Goal: Task Accomplishment & Management: Manage account settings

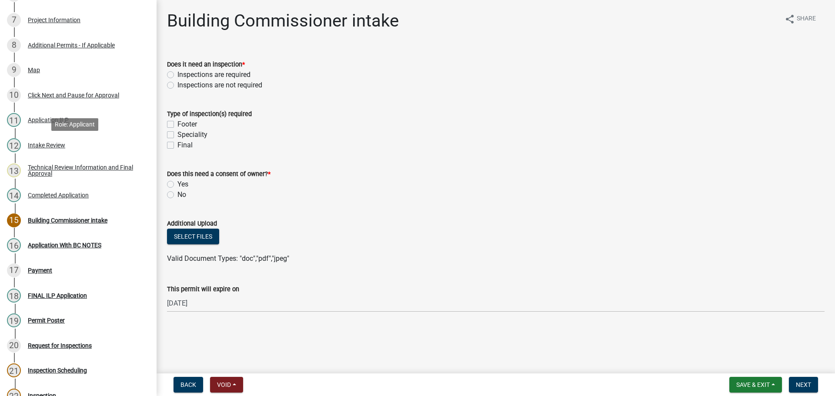
scroll to position [261, 0]
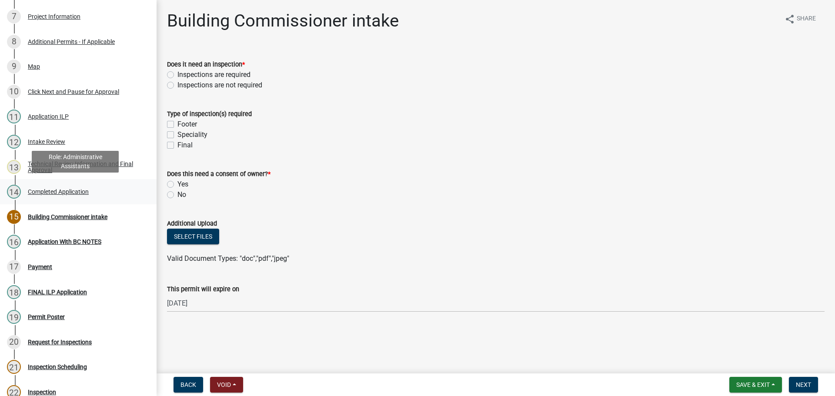
click at [56, 192] on div "Completed Application" at bounding box center [58, 192] width 61 height 6
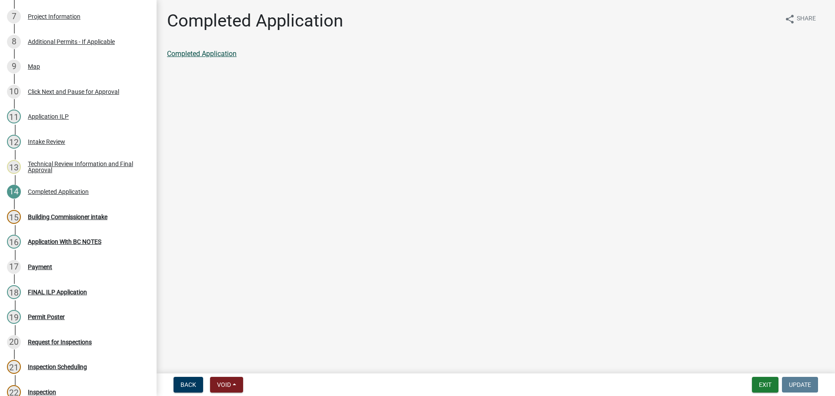
click at [209, 53] on link "Completed Application" at bounding box center [202, 54] width 70 height 8
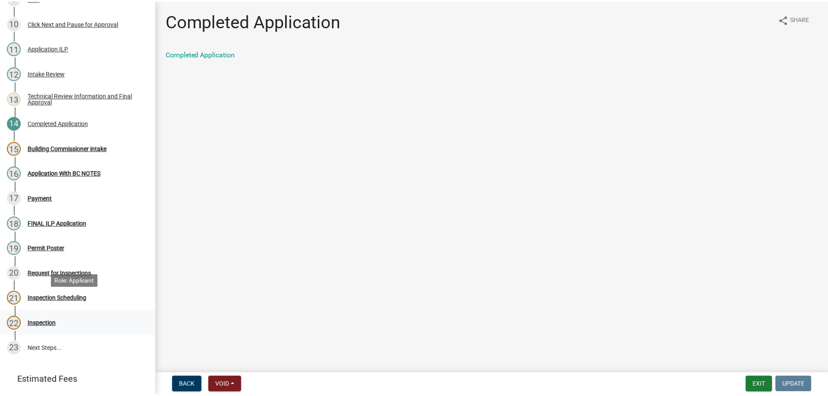
scroll to position [374, 0]
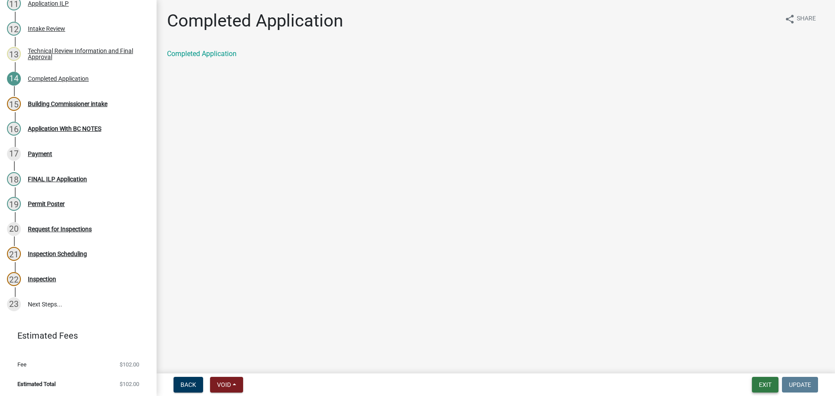
click at [763, 387] on button "Exit" at bounding box center [765, 385] width 27 height 16
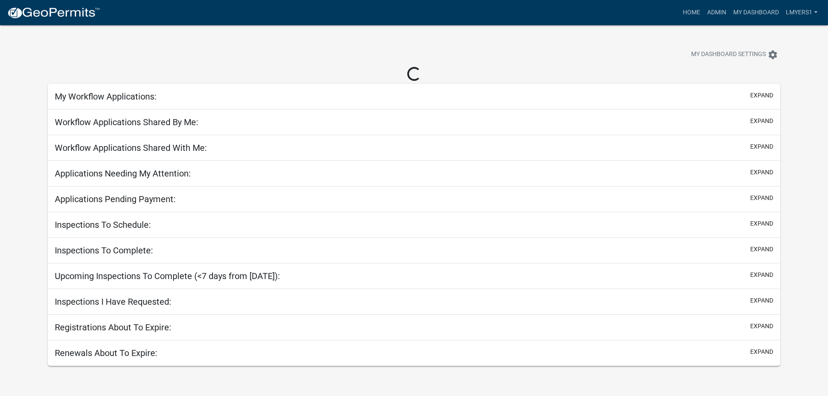
select select "2: 50"
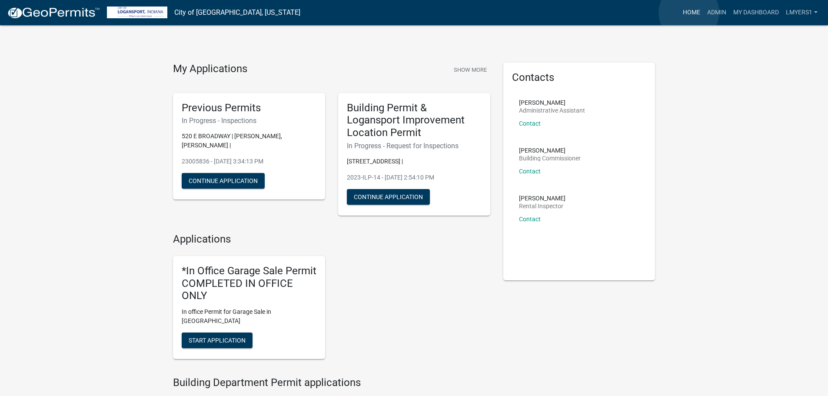
click at [690, 13] on link "Home" at bounding box center [692, 12] width 24 height 17
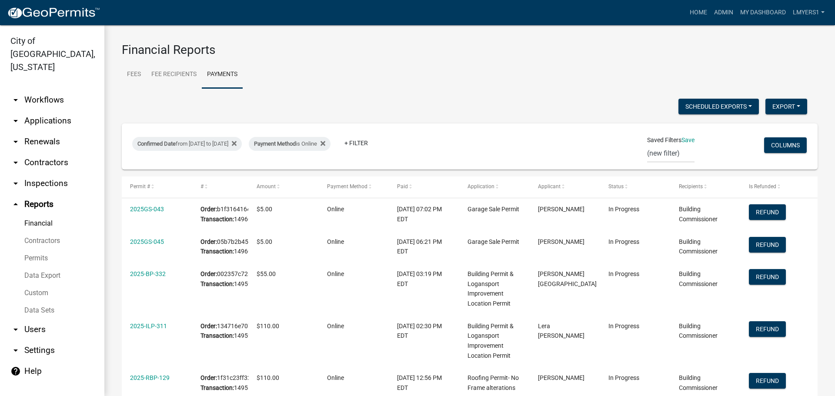
select select "3: 100"
click at [34, 110] on link "arrow_drop_down Applications" at bounding box center [52, 120] width 104 height 21
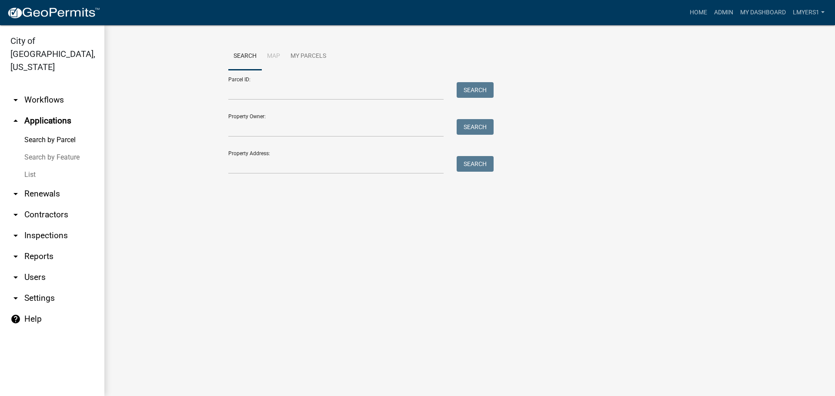
click at [32, 166] on link "List" at bounding box center [52, 174] width 104 height 17
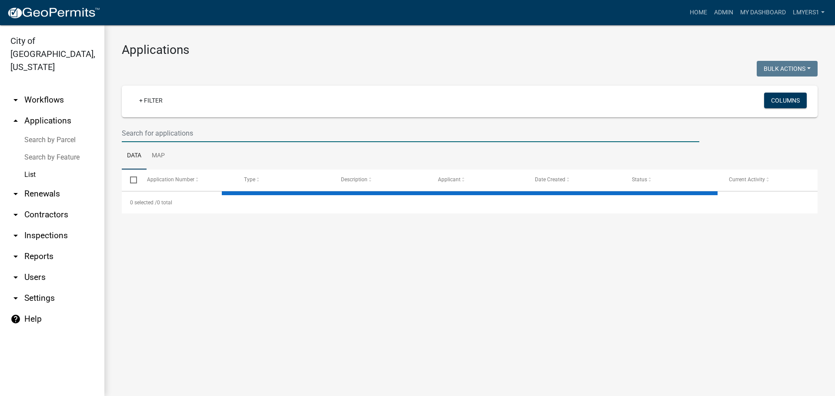
click at [152, 138] on input "text" at bounding box center [411, 133] width 578 height 18
select select "3: 100"
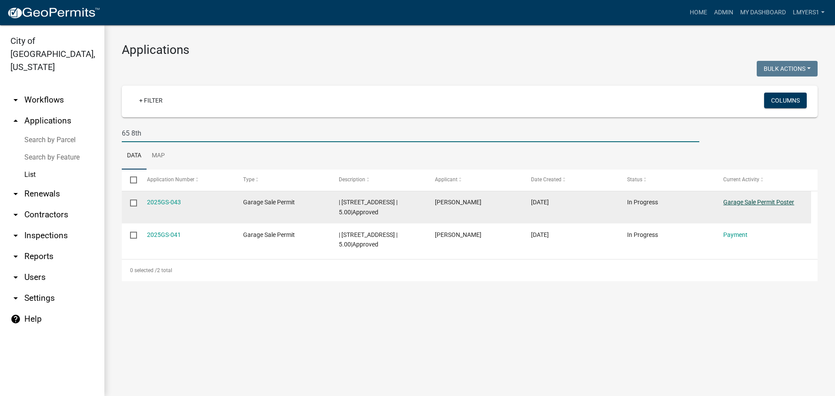
type input "65 8th"
click at [744, 200] on link "Garage Sale Permit Poster" at bounding box center [758, 202] width 71 height 7
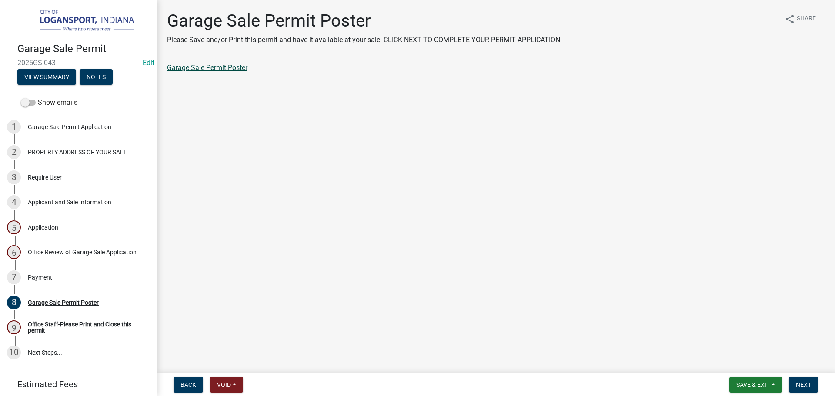
click at [226, 67] on link "Garage Sale Permit Poster" at bounding box center [207, 67] width 80 height 8
click at [801, 387] on span "Next" at bounding box center [803, 384] width 15 height 7
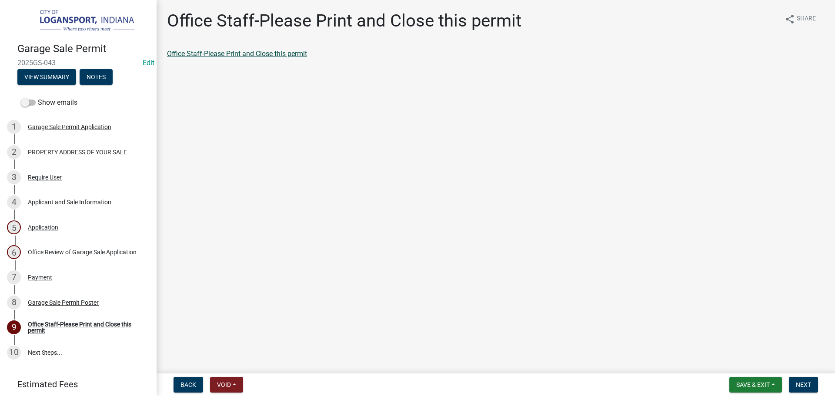
click at [213, 51] on link "Office Staff-Please Print and Close this permit" at bounding box center [237, 54] width 140 height 8
click at [808, 388] on span "Next" at bounding box center [803, 384] width 15 height 7
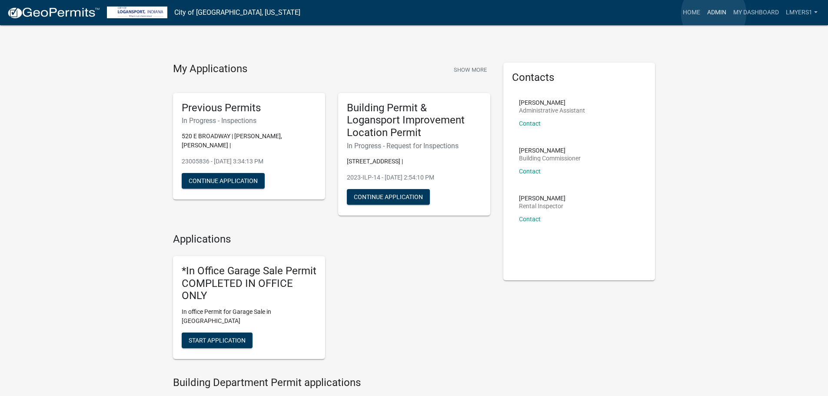
click at [715, 13] on link "Admin" at bounding box center [717, 12] width 26 height 17
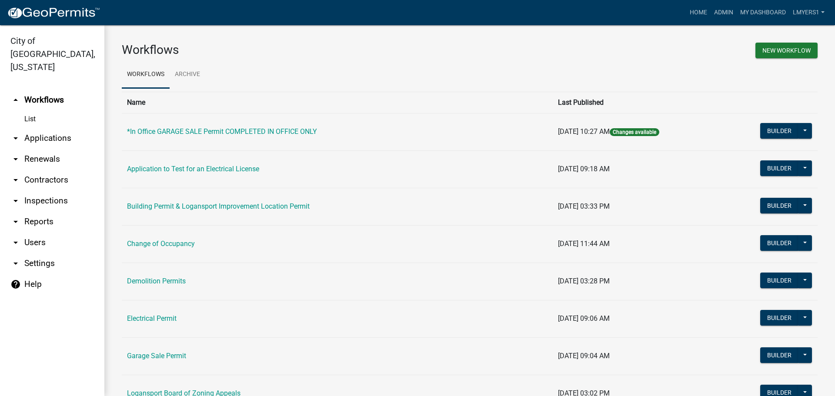
click at [61, 134] on link "arrow_drop_down Applications" at bounding box center [52, 138] width 104 height 21
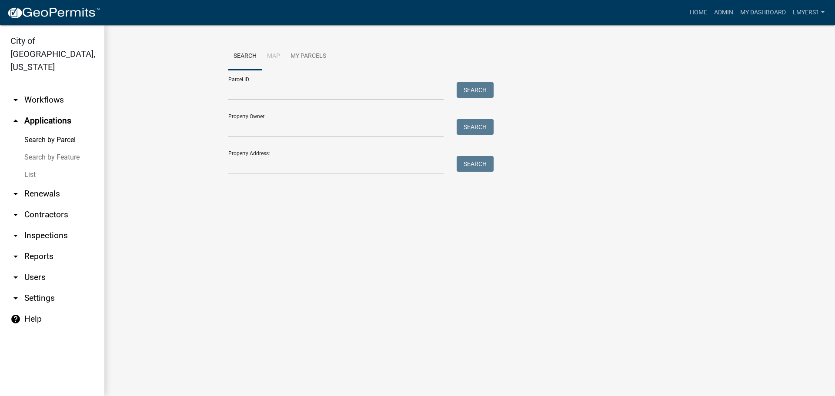
click at [36, 166] on link "List" at bounding box center [52, 174] width 104 height 17
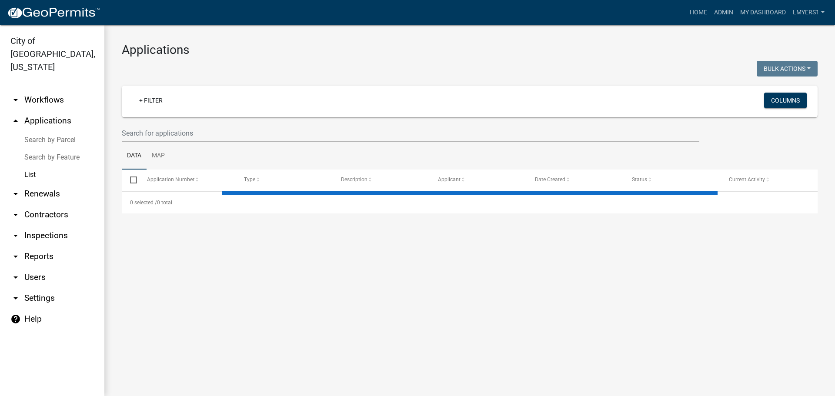
select select "3: 100"
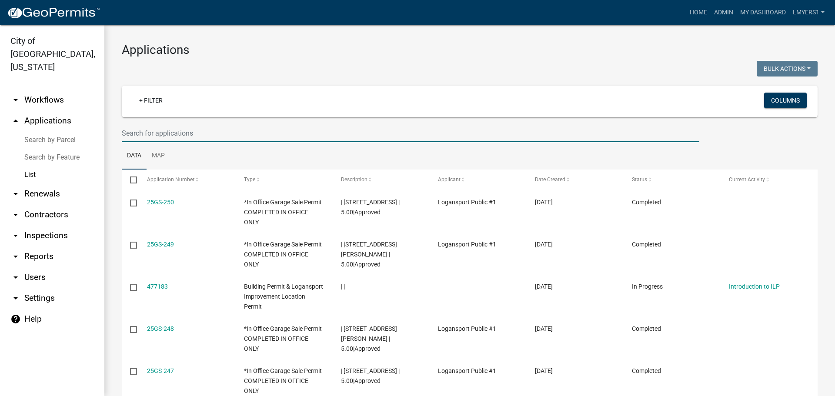
click at [138, 133] on input "text" at bounding box center [411, 133] width 578 height 18
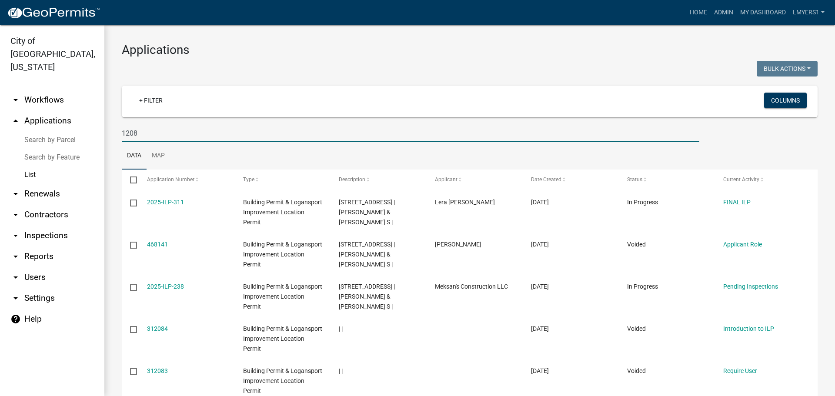
type input "1208"
click at [41, 204] on link "arrow_drop_down Contractors" at bounding box center [52, 214] width 104 height 21
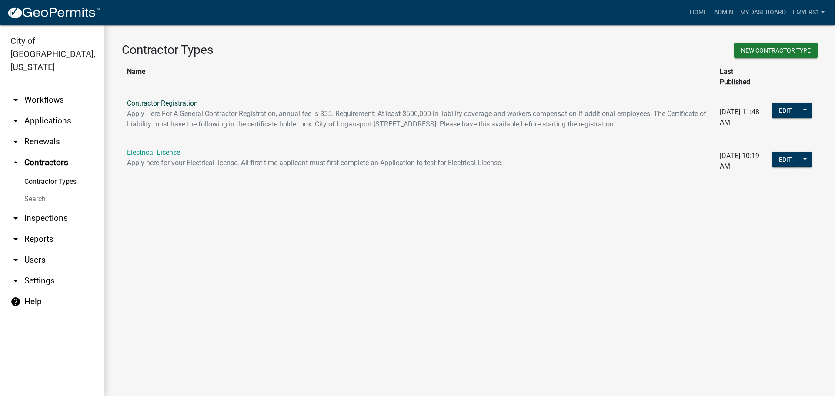
click at [153, 99] on link "Contractor Registration" at bounding box center [162, 103] width 71 height 8
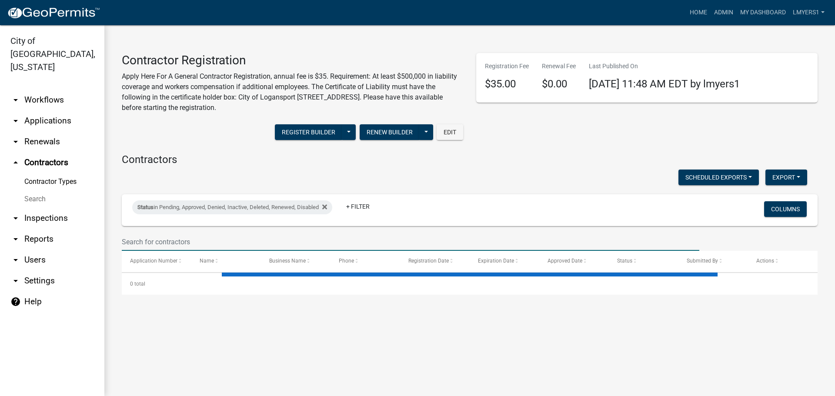
click at [163, 242] on input "text" at bounding box center [411, 242] width 578 height 18
select select "3: 100"
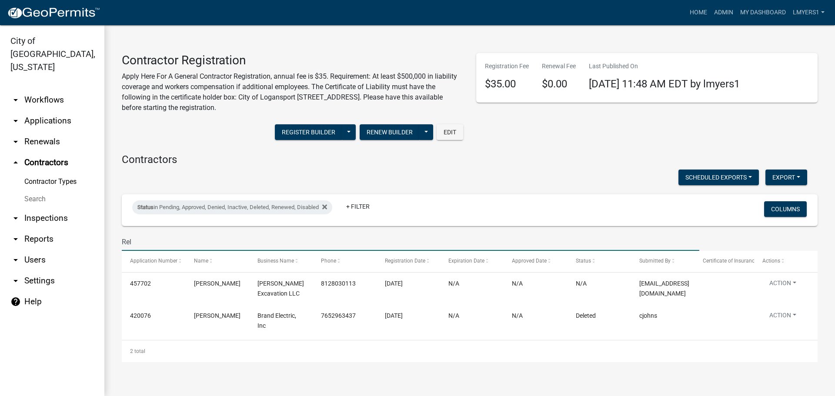
type input "Rel"
click at [39, 190] on link "Search" at bounding box center [52, 198] width 104 height 17
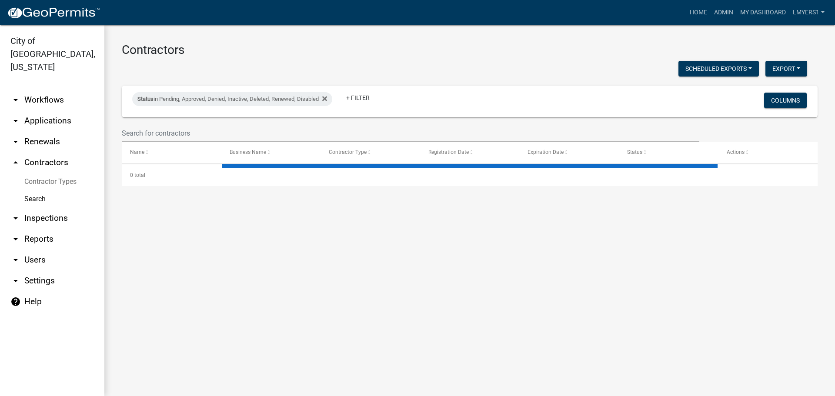
select select "3: 100"
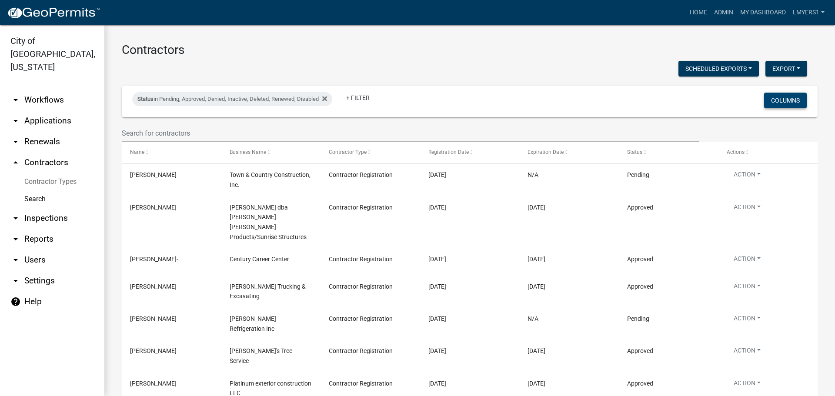
click at [772, 104] on button "Columns" at bounding box center [785, 101] width 43 height 16
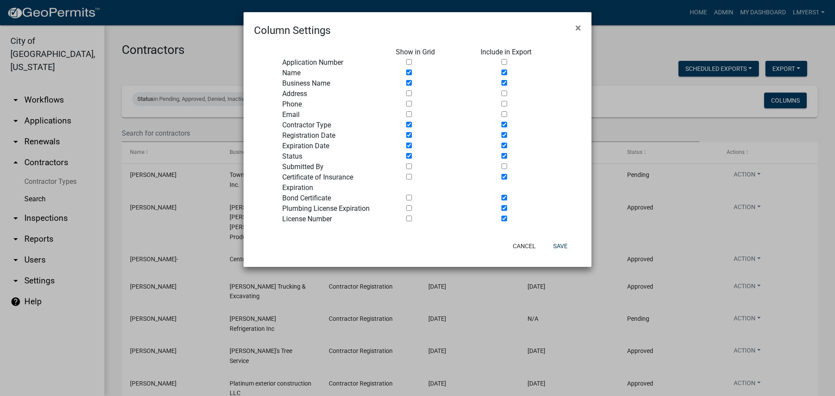
click at [410, 165] on input "checkbox" at bounding box center [409, 167] width 6 height 6
checkbox input "true"
click at [505, 167] on input "checkbox" at bounding box center [504, 167] width 6 height 6
checkbox input "true"
click at [565, 249] on button "Save" at bounding box center [560, 246] width 28 height 16
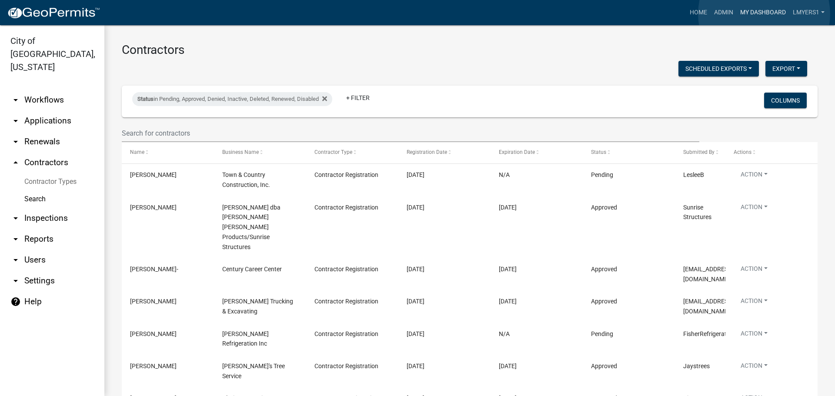
click at [764, 14] on link "My Dashboard" at bounding box center [763, 12] width 53 height 17
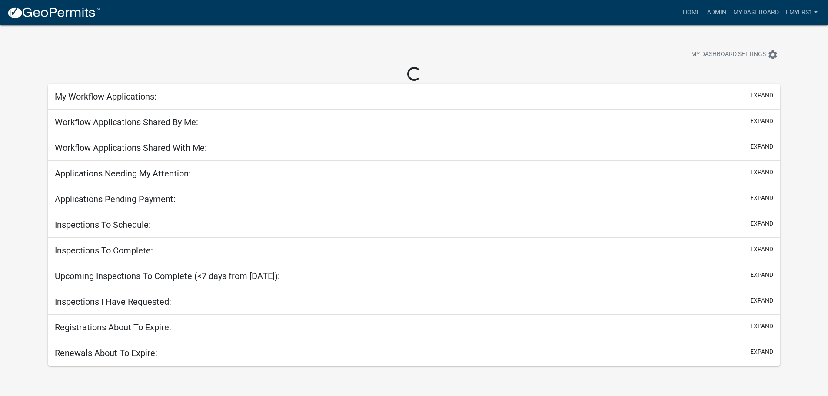
select select "2: 50"
